Goal: Information Seeking & Learning: Learn about a topic

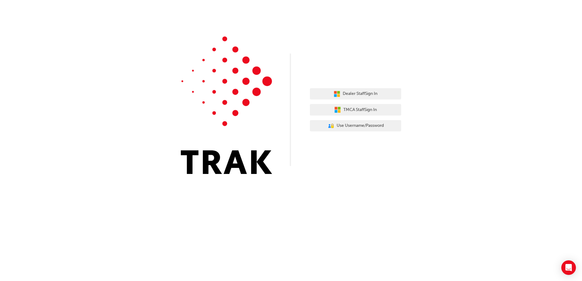
click at [491, 87] on div "Dealer Staff Sign In TMCA Staff Sign In User Authentication Icon - Blue Person,…" at bounding box center [291, 91] width 582 height 183
click at [362, 97] on button "Dealer Staff Sign In" at bounding box center [355, 94] width 91 height 12
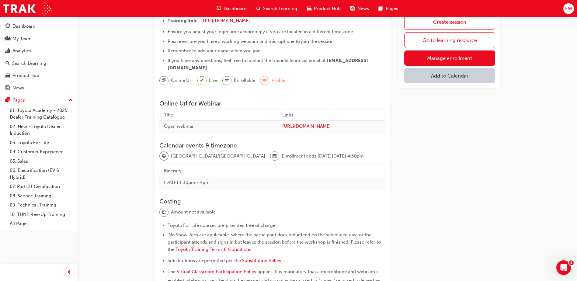
scroll to position [61, 0]
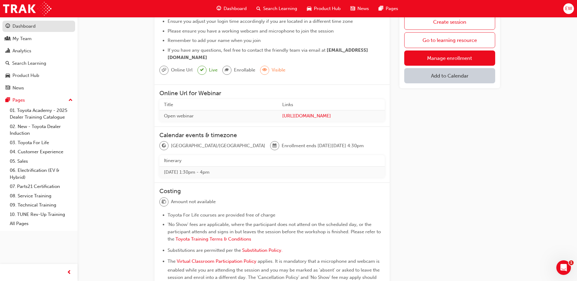
click at [32, 23] on div "Dashboard" at bounding box center [38, 27] width 67 height 8
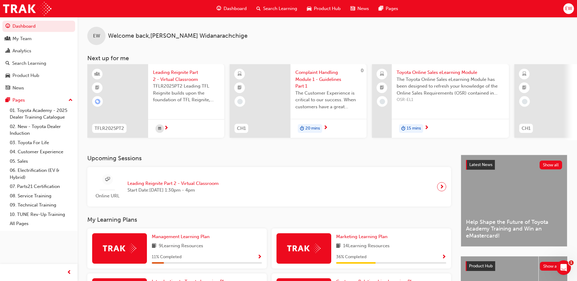
click at [565, 10] on span "EW" at bounding box center [568, 8] width 7 height 7
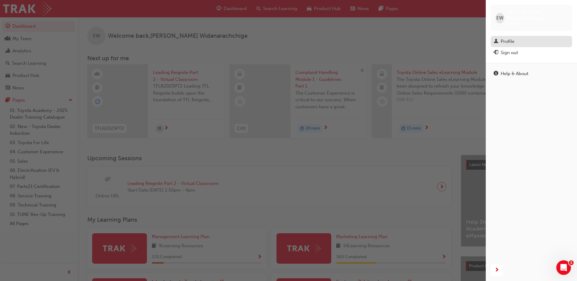
click at [526, 38] on div "Profile" at bounding box center [531, 42] width 75 height 8
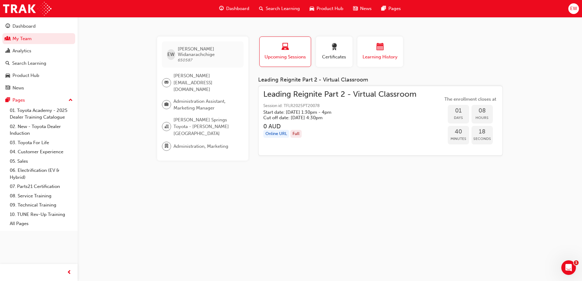
click at [380, 53] on div "Learning History" at bounding box center [380, 51] width 37 height 17
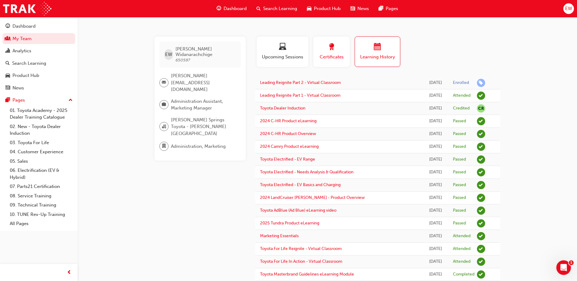
click at [338, 51] on div "button" at bounding box center [331, 47] width 27 height 9
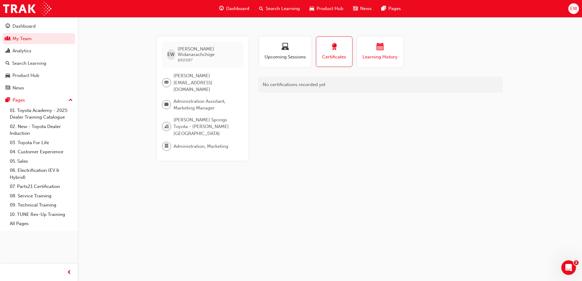
click at [362, 50] on div "button" at bounding box center [380, 47] width 37 height 9
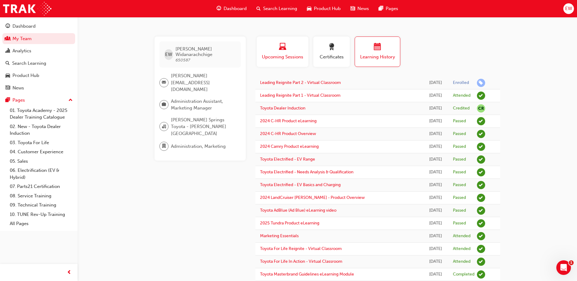
click at [286, 51] on span "laptop-icon" at bounding box center [282, 47] width 7 height 8
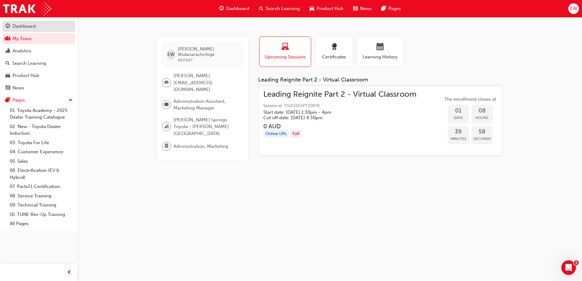
click at [30, 30] on div "Dashboard" at bounding box center [23, 26] width 23 height 7
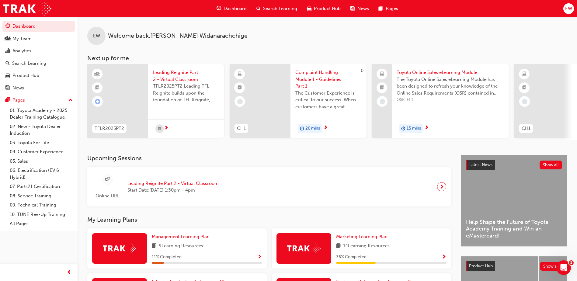
click at [12, 20] on button "Dashboard My Team Analytics Search Learning Product Hub News Pages" at bounding box center [38, 56] width 73 height 75
click at [27, 32] on button "Dashboard My Team Analytics Search Learning Product Hub News Pages" at bounding box center [38, 56] width 73 height 75
click at [336, 5] on span "Product Hub" at bounding box center [327, 8] width 27 height 7
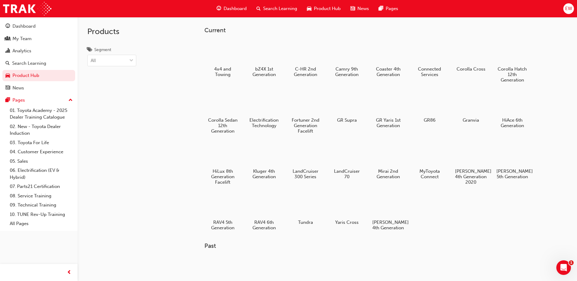
click at [358, 9] on span "News" at bounding box center [364, 8] width 12 height 7
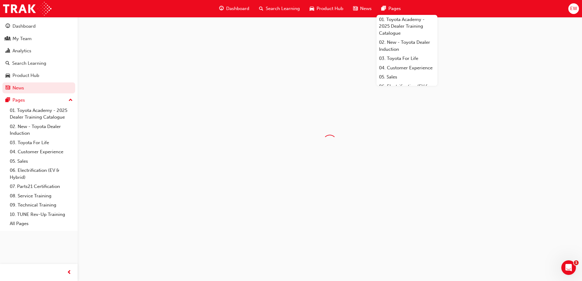
click at [396, 8] on span "Pages" at bounding box center [394, 8] width 12 height 7
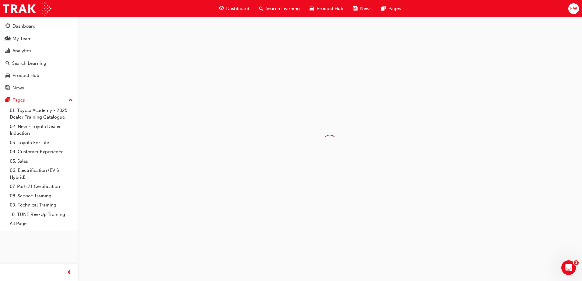
click at [245, 6] on span "Dashboard" at bounding box center [237, 8] width 23 height 7
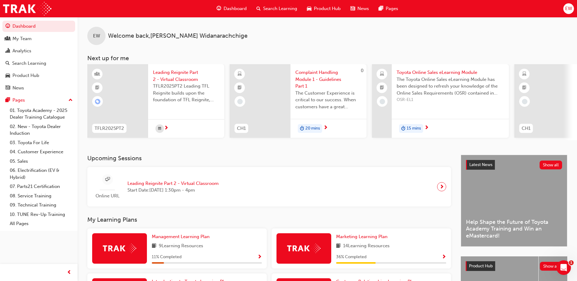
click at [309, 72] on span "Complaint Handling Module 1 - Guidelines Part 1" at bounding box center [328, 79] width 66 height 21
